Goal: Task Accomplishment & Management: Use online tool/utility

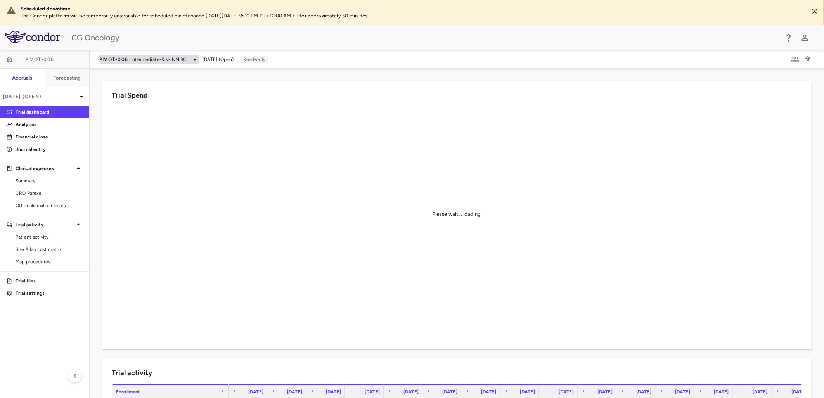
click at [149, 61] on span "Intermediate-Risk NMIBC" at bounding box center [158, 59] width 55 height 7
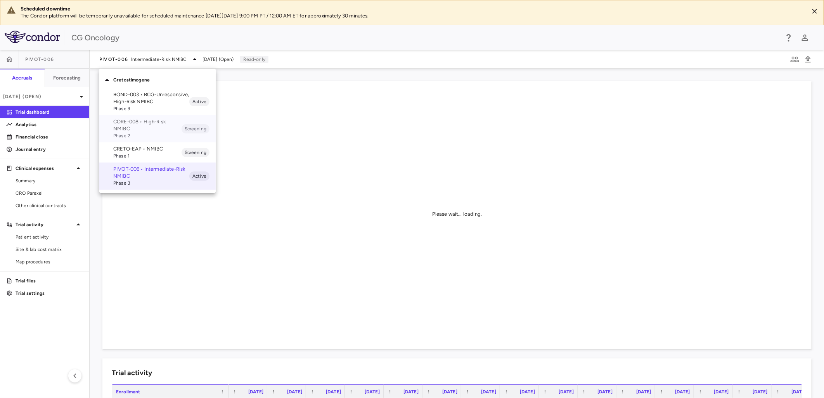
click at [145, 126] on p "CORE-008 • High-Risk NMIBC" at bounding box center [147, 125] width 68 height 14
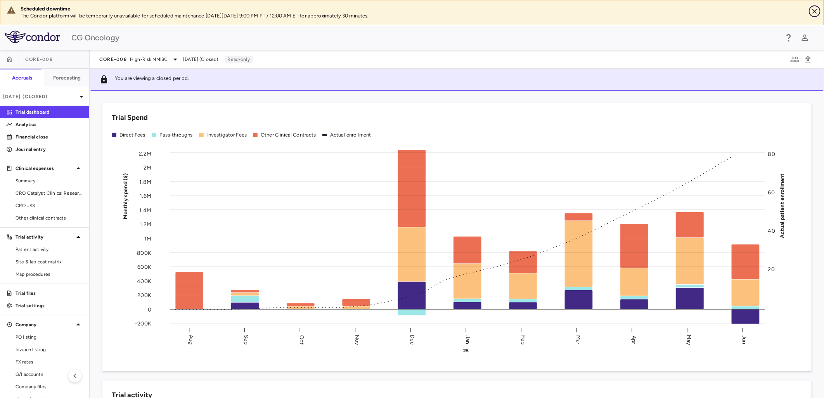
click at [810, 12] on button "Close" at bounding box center [815, 11] width 12 height 12
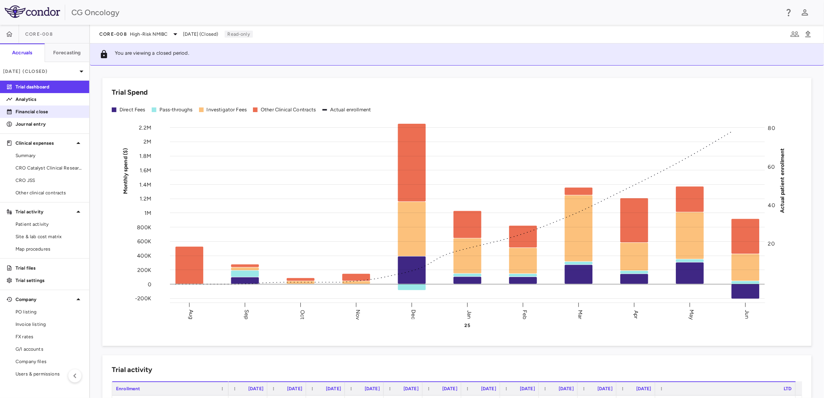
click at [43, 110] on p "Financial close" at bounding box center [49, 111] width 67 height 7
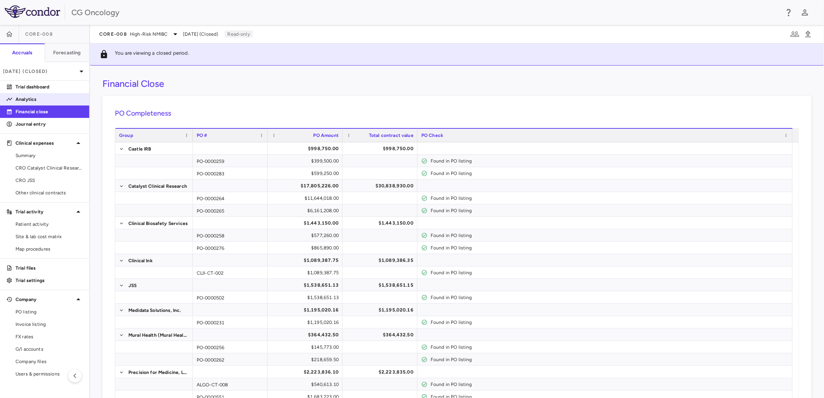
click at [44, 104] on link "Analytics" at bounding box center [44, 99] width 89 height 12
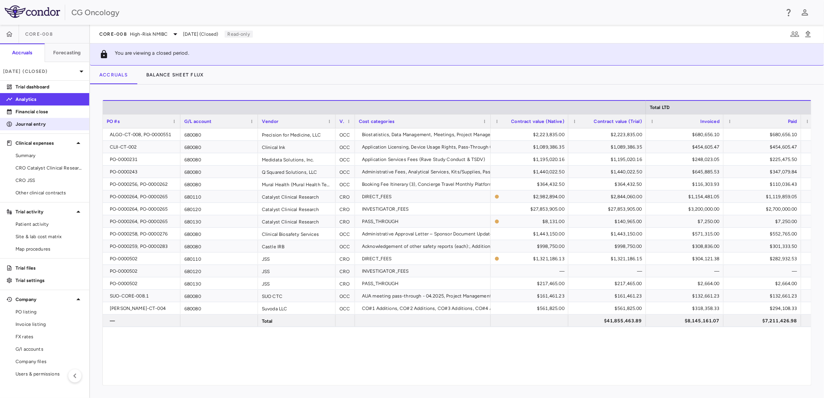
click at [52, 121] on p "Journal entry" at bounding box center [49, 124] width 67 height 7
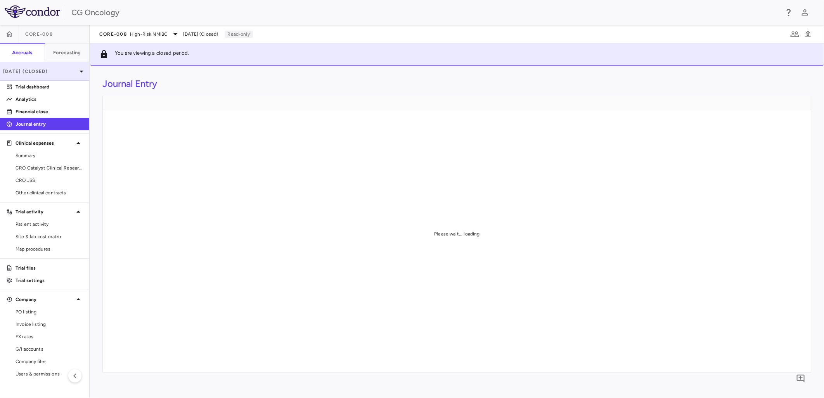
click at [64, 71] on p "Jun 2025 (Closed)" at bounding box center [40, 71] width 74 height 7
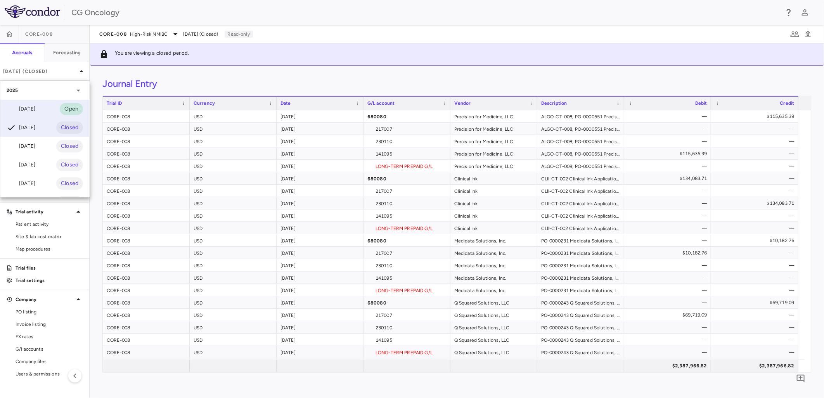
click at [48, 104] on div "Jul 2025 Open" at bounding box center [44, 109] width 89 height 19
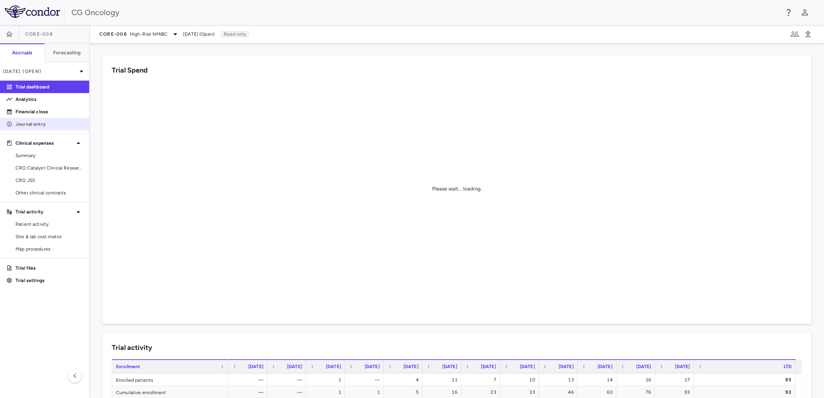
click at [45, 122] on p "Journal entry" at bounding box center [49, 124] width 67 height 7
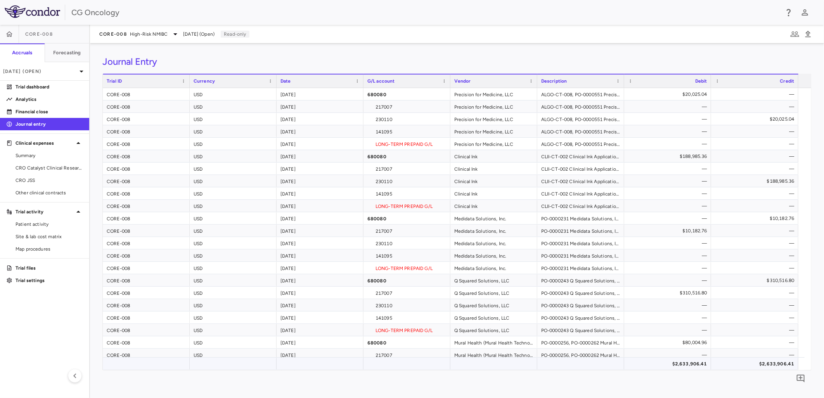
click at [685, 365] on div "$2,633,906.41" at bounding box center [669, 364] width 76 height 12
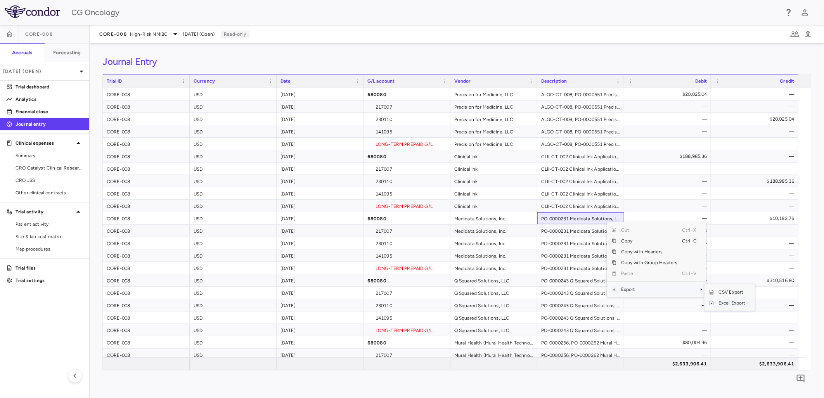
click at [719, 303] on span "Excel Export" at bounding box center [732, 302] width 36 height 11
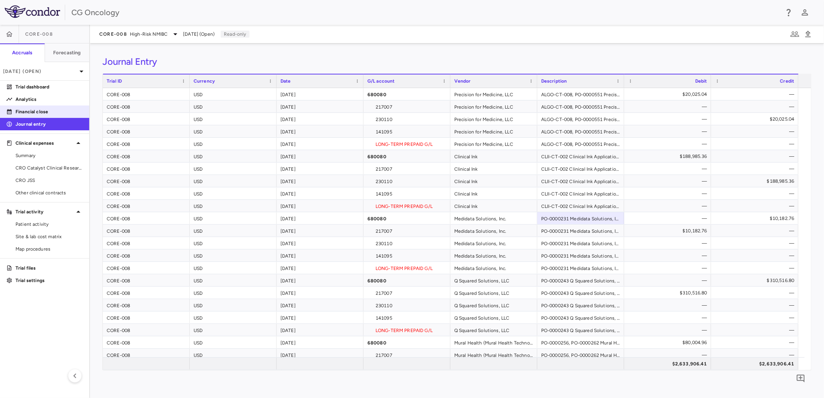
click at [47, 114] on p "Financial close" at bounding box center [49, 111] width 67 height 7
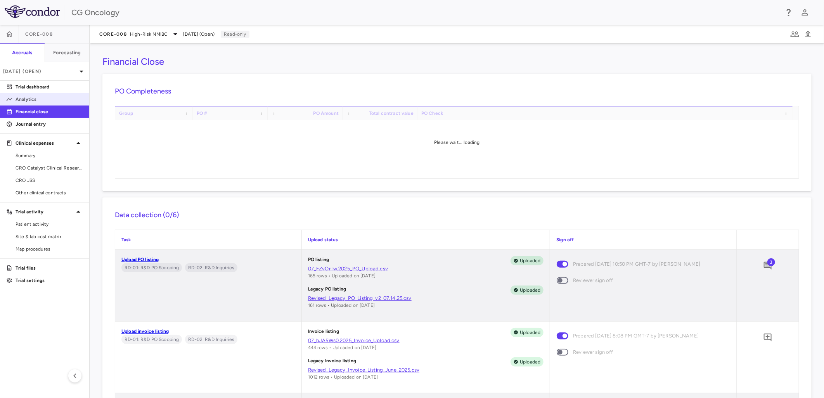
click at [38, 99] on p "Analytics" at bounding box center [49, 99] width 67 height 7
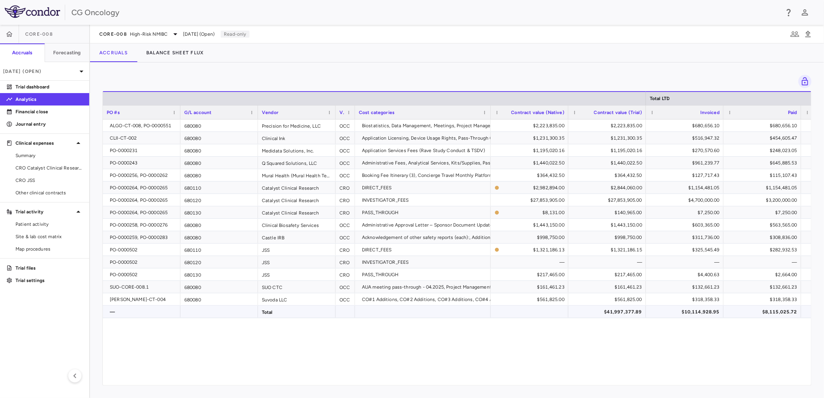
click at [695, 310] on div "$10,114,928.95" at bounding box center [686, 312] width 67 height 12
click at [666, 264] on span "Excel Export" at bounding box center [662, 264] width 36 height 11
